Goal: Task Accomplishment & Management: Manage account settings

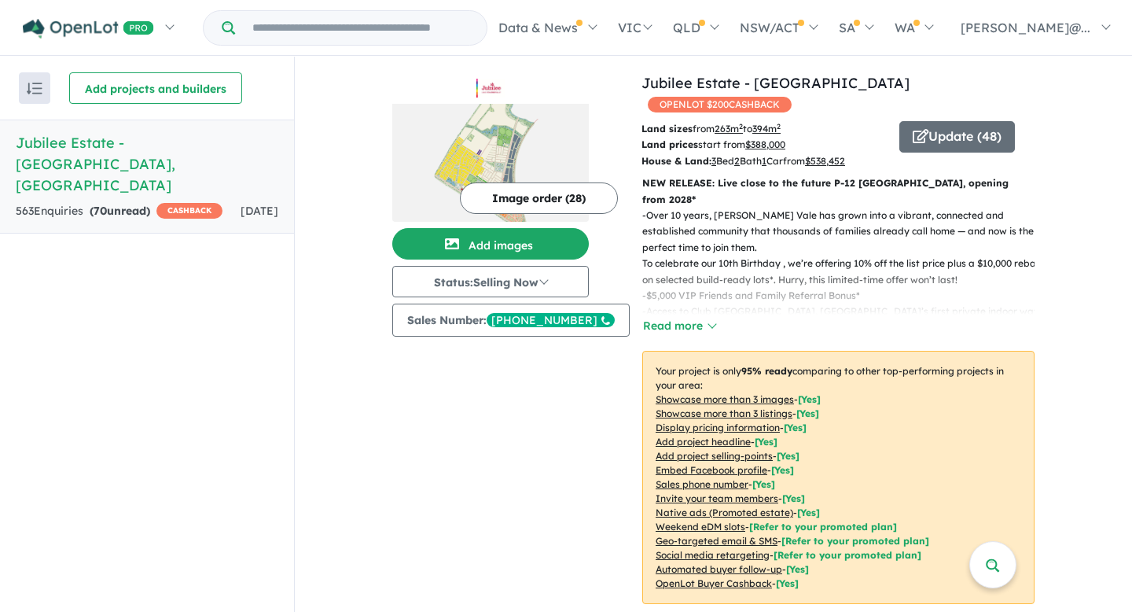
scroll to position [2, 0]
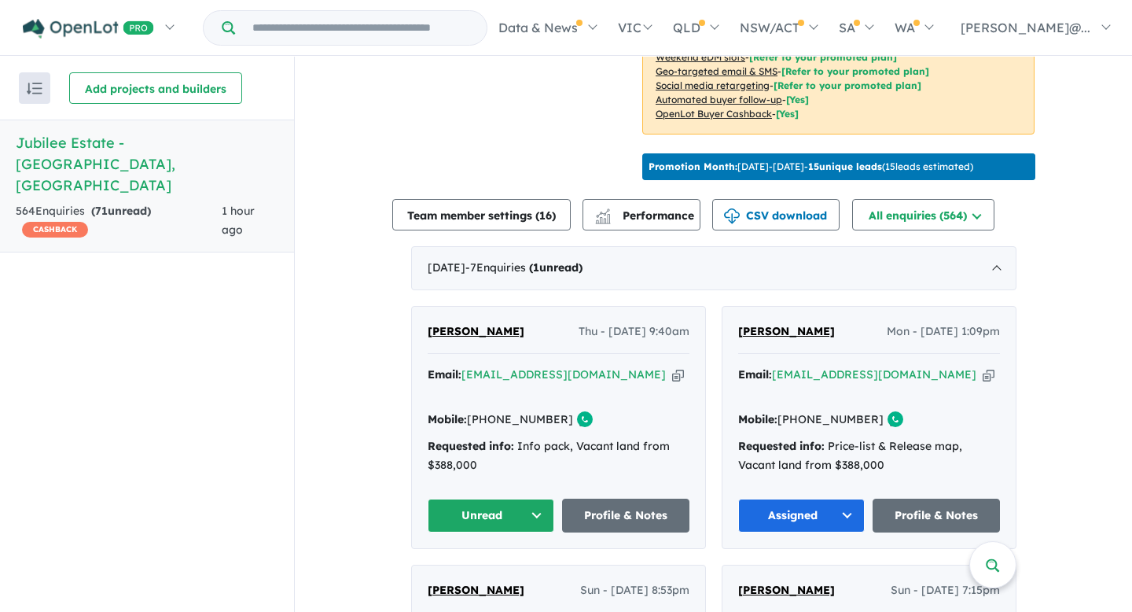
scroll to position [482, 0]
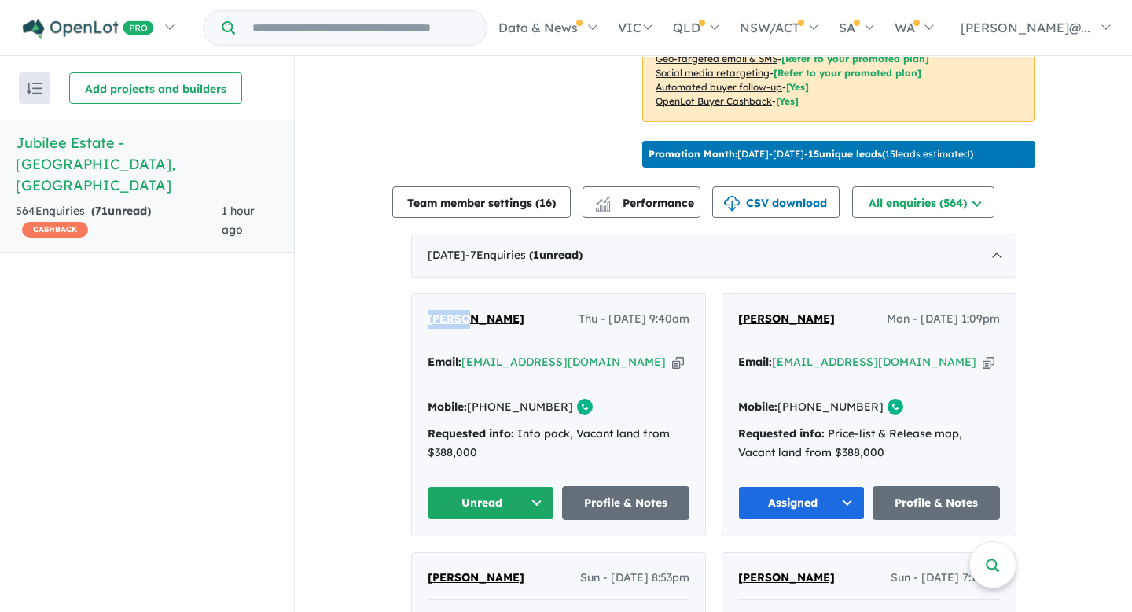
drag, startPoint x: 422, startPoint y: 311, endPoint x: 460, endPoint y: 314, distance: 37.9
click at [460, 314] on div "Rachel Cosans Thu - 11/09/2025, 9:40am Email: rachelc@primeprojects.net.au Copi…" at bounding box center [558, 414] width 293 height 241
copy span "Rachel"
drag, startPoint x: 508, startPoint y: 313, endPoint x: 466, endPoint y: 315, distance: 41.7
click at [466, 315] on div "Rachel Cosans Thu - 11/09/2025, 9:40am" at bounding box center [559, 325] width 262 height 31
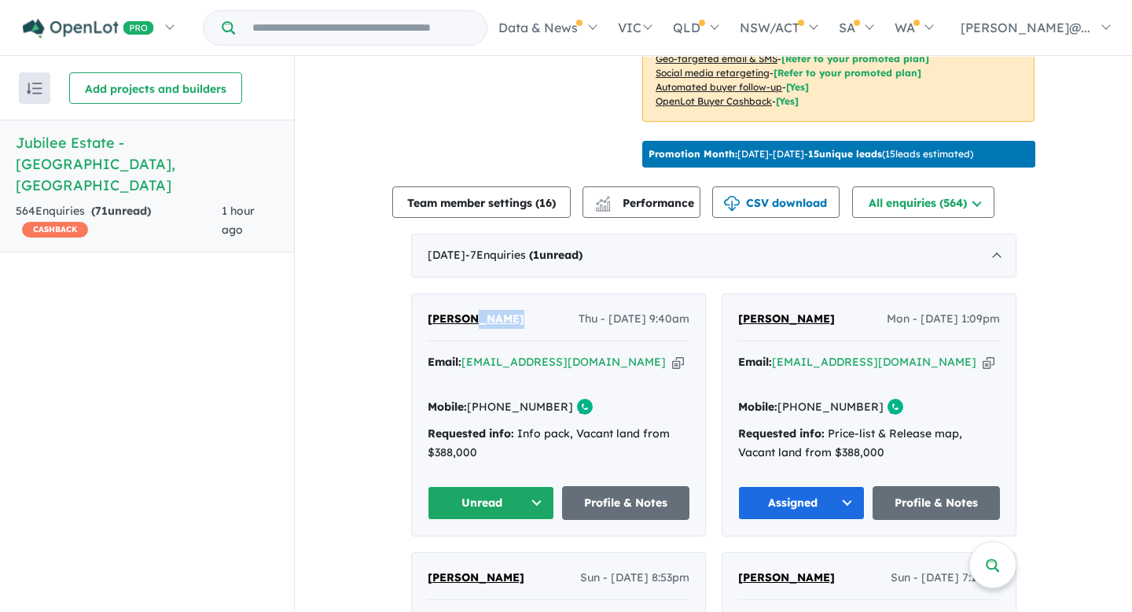
copy span "Cosans"
click at [672, 359] on icon "button" at bounding box center [678, 362] width 12 height 17
copy span "Cosans"
drag, startPoint x: 549, startPoint y: 386, endPoint x: 490, endPoint y: 384, distance: 59.0
click at [490, 399] on link "+61 403 668 734" at bounding box center [520, 406] width 106 height 14
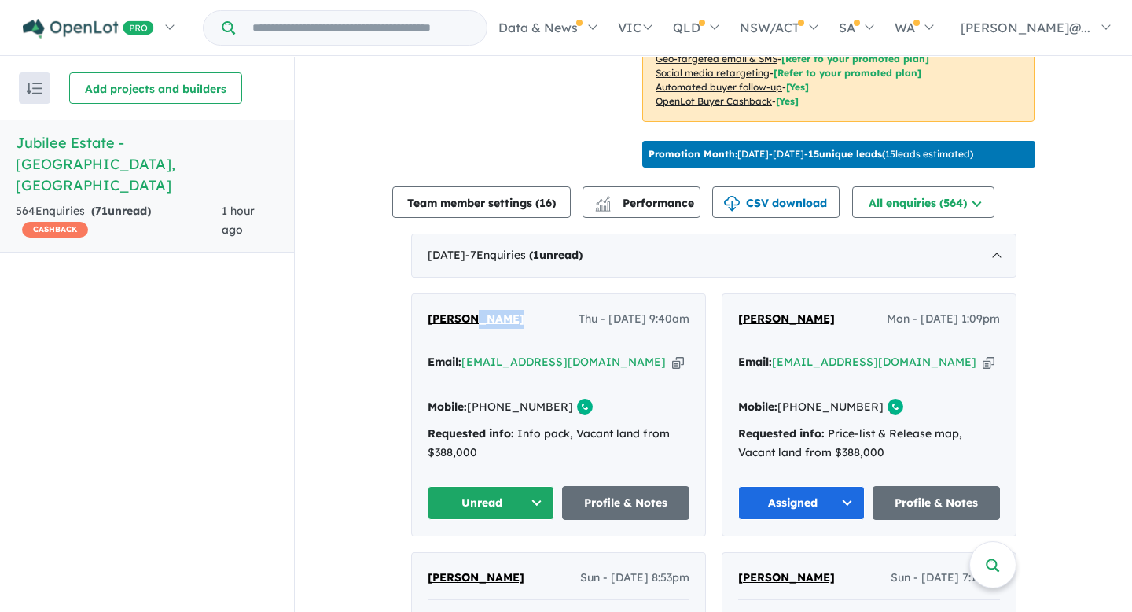
copy link "403 668 734"
click at [532, 486] on button "Unread" at bounding box center [491, 503] width 127 height 34
click at [499, 558] on button "Assigned" at bounding box center [497, 576] width 137 height 36
